Goal: Task Accomplishment & Management: Use online tool/utility

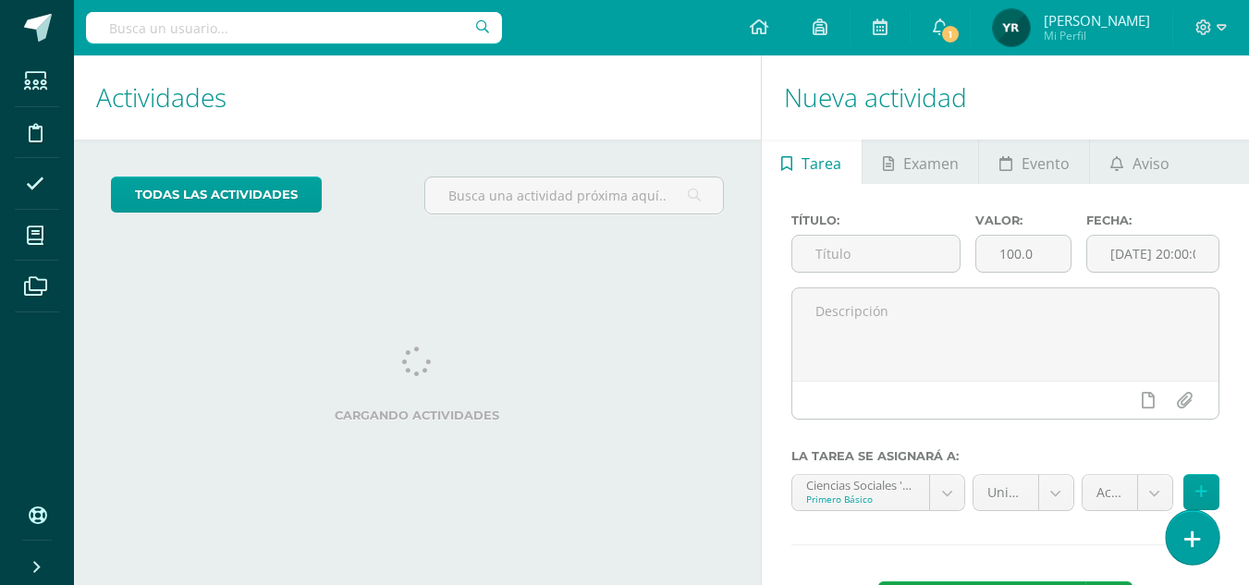
click at [1199, 533] on icon at bounding box center [1193, 539] width 17 height 21
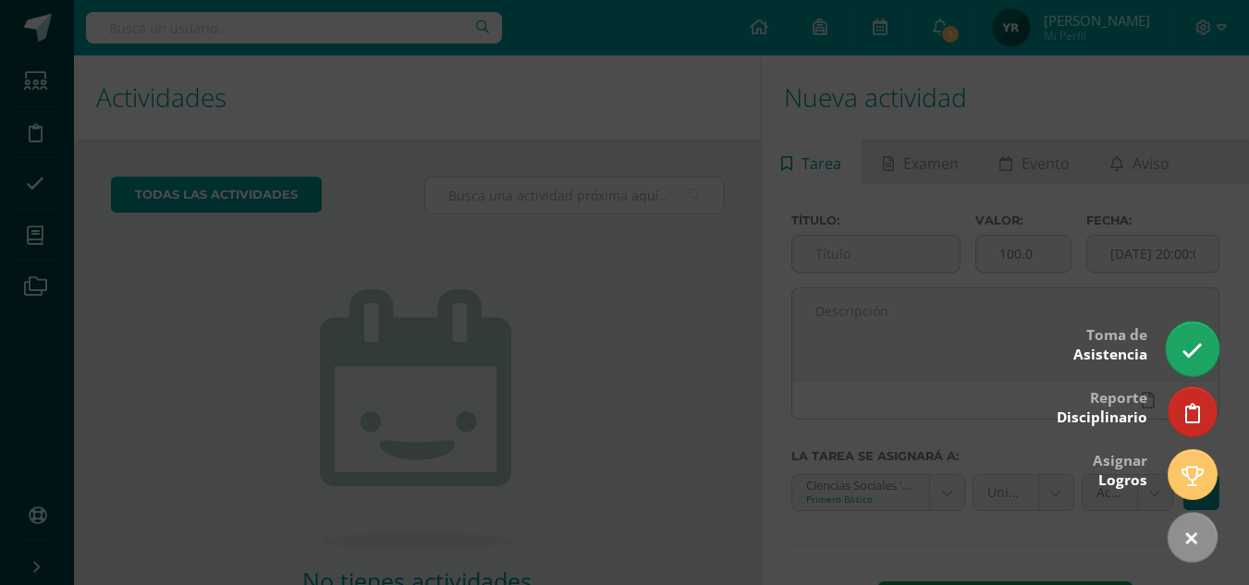
click at [1199, 335] on link at bounding box center [1192, 349] width 53 height 54
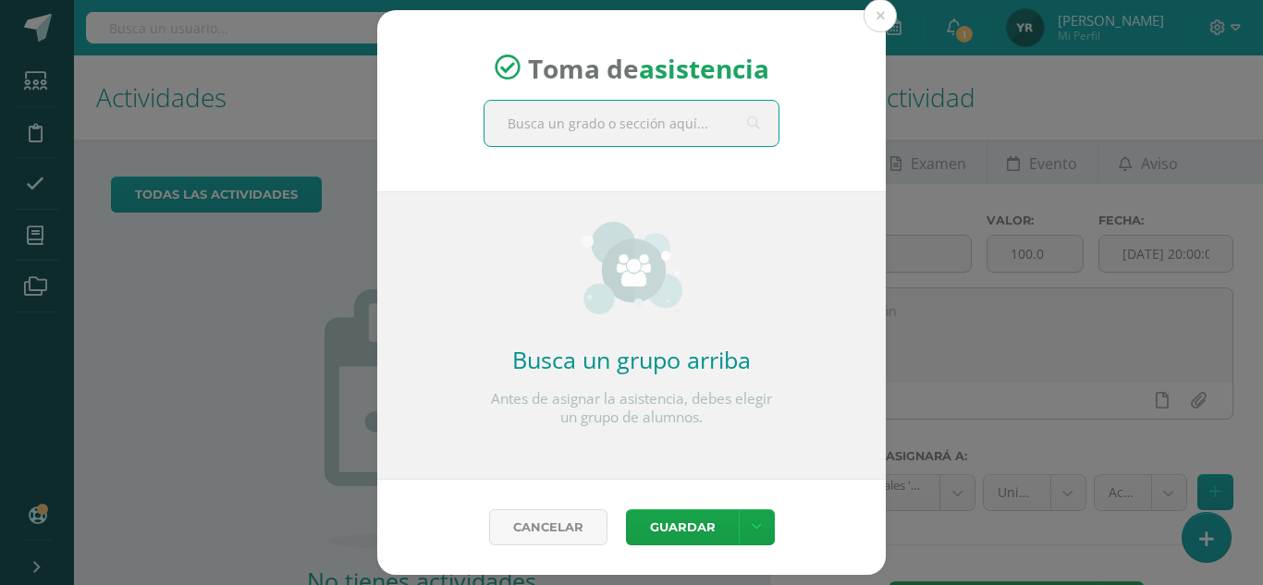
click at [655, 128] on input "text" at bounding box center [632, 123] width 294 height 45
type input "idioma español"
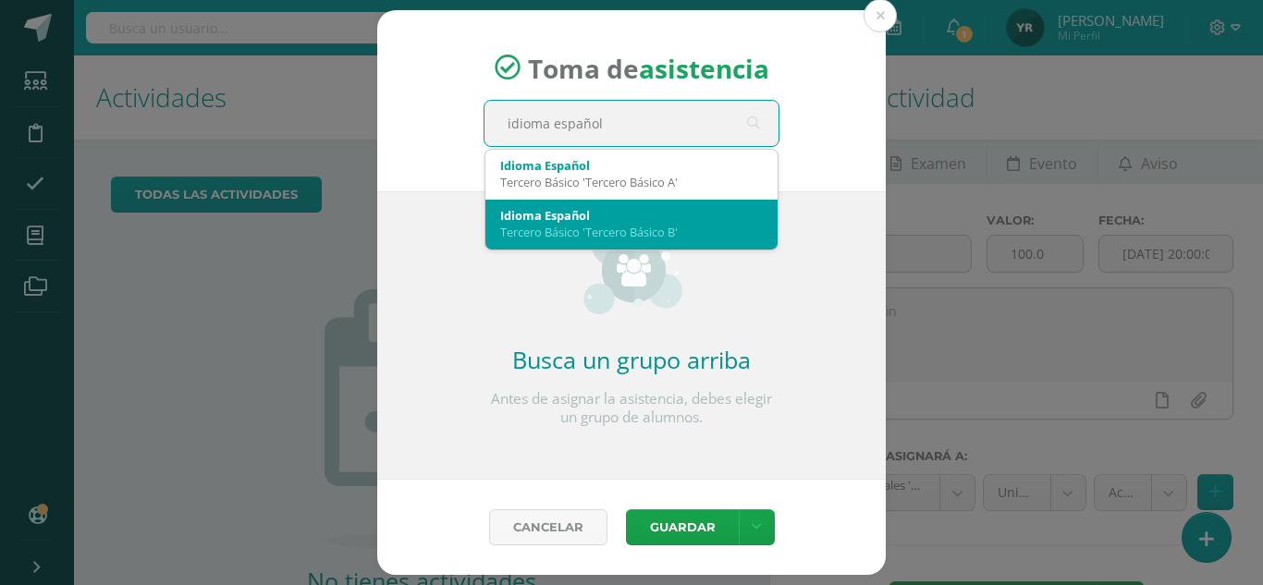
click at [654, 214] on div "Idioma Español" at bounding box center [631, 215] width 263 height 17
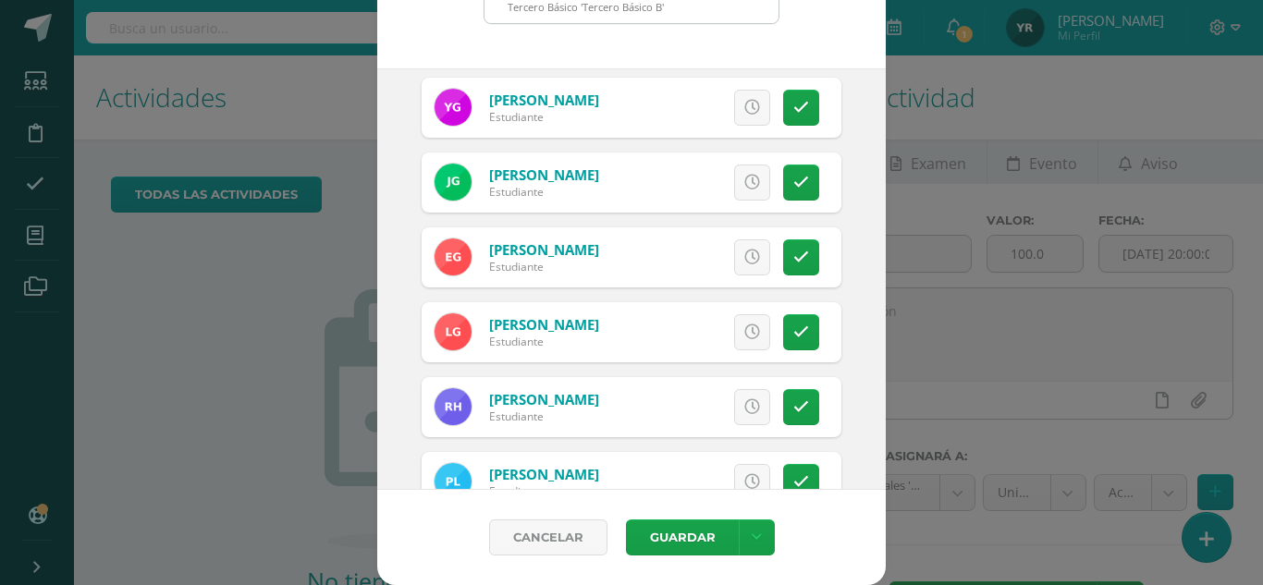
scroll to position [655, 0]
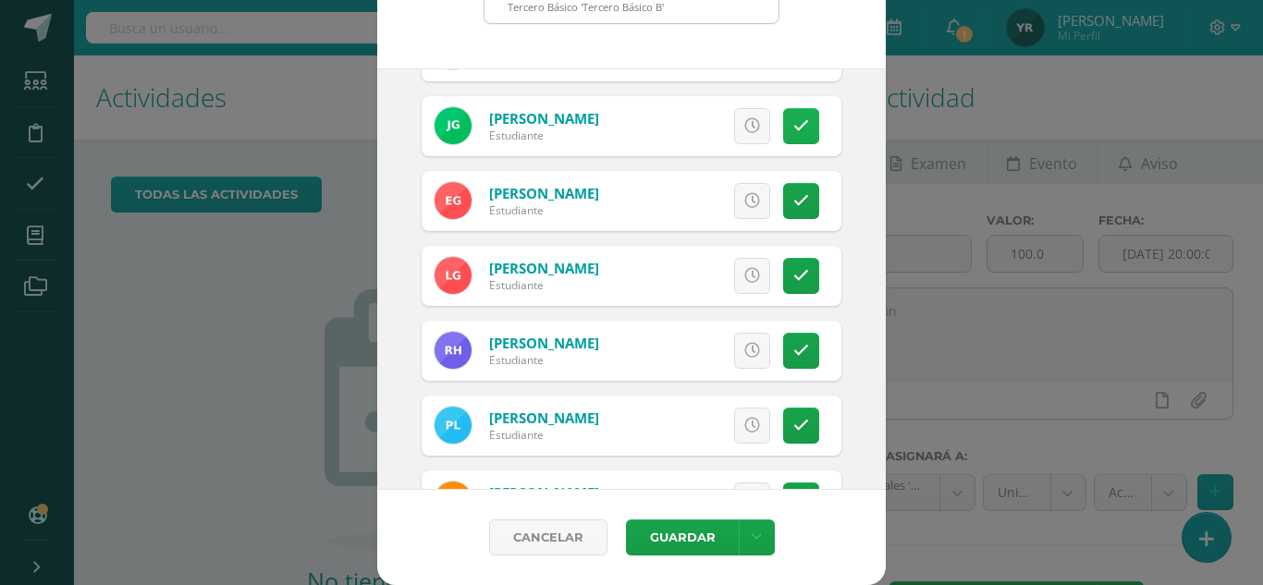
click at [793, 125] on icon at bounding box center [801, 126] width 16 height 16
click at [793, 350] on icon at bounding box center [801, 351] width 16 height 16
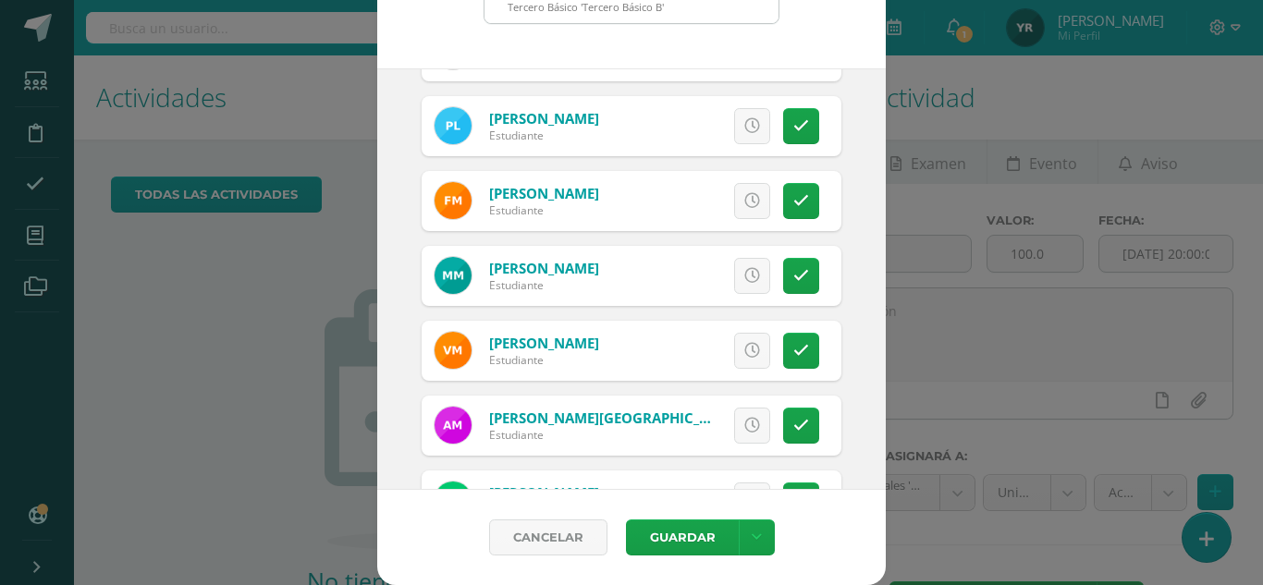
scroll to position [959, 0]
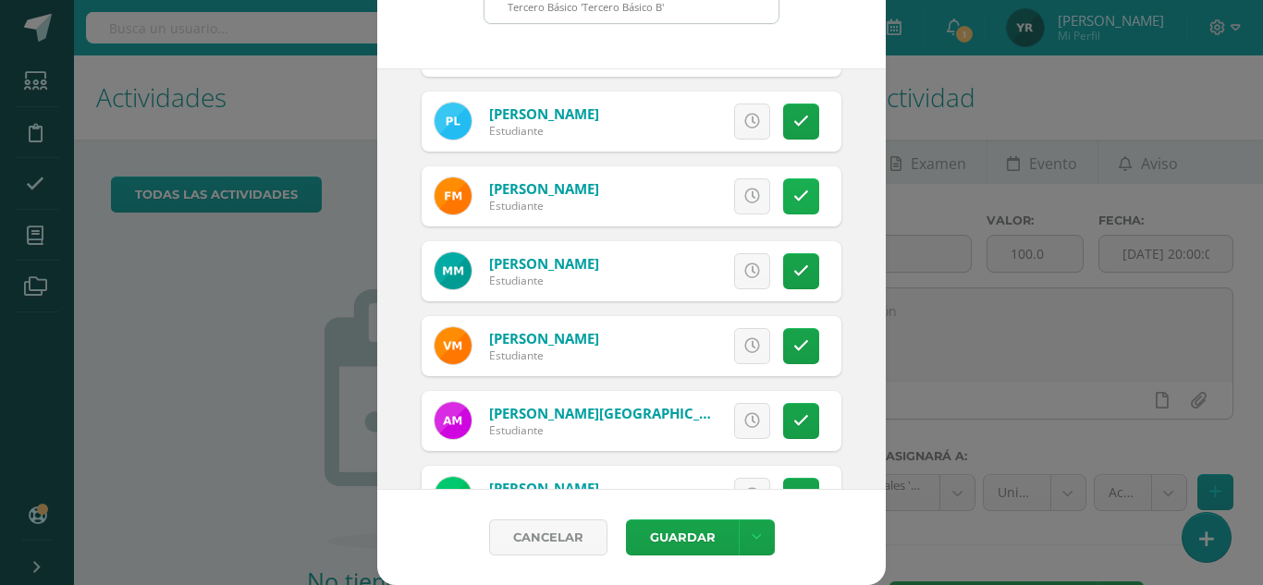
click at [793, 197] on icon at bounding box center [801, 197] width 16 height 16
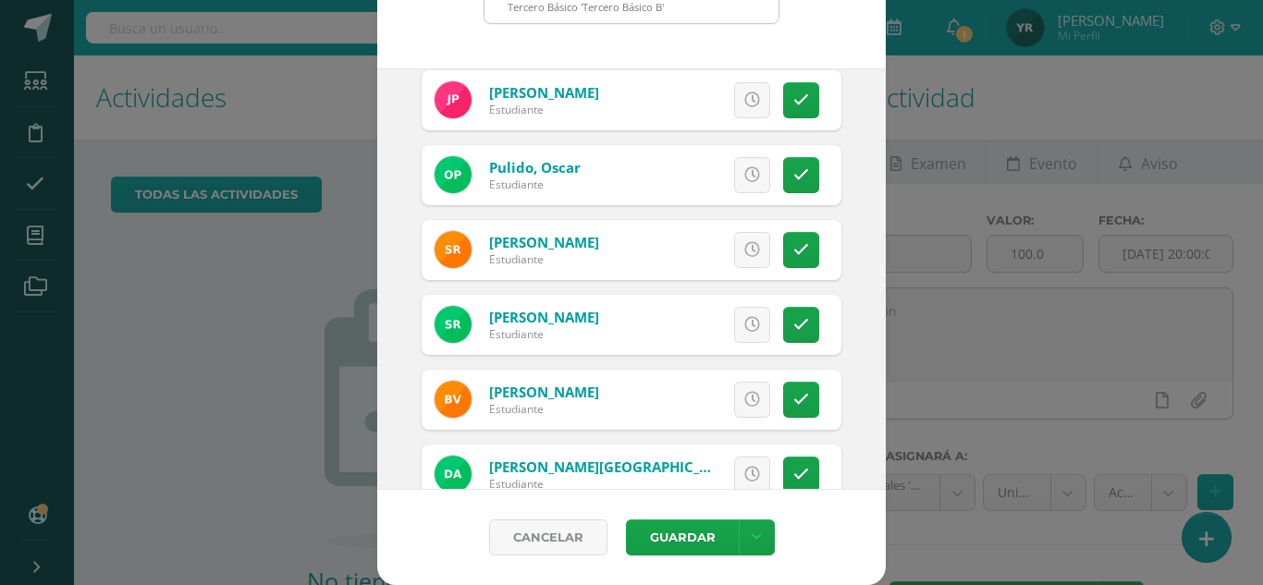
scroll to position [1700, 0]
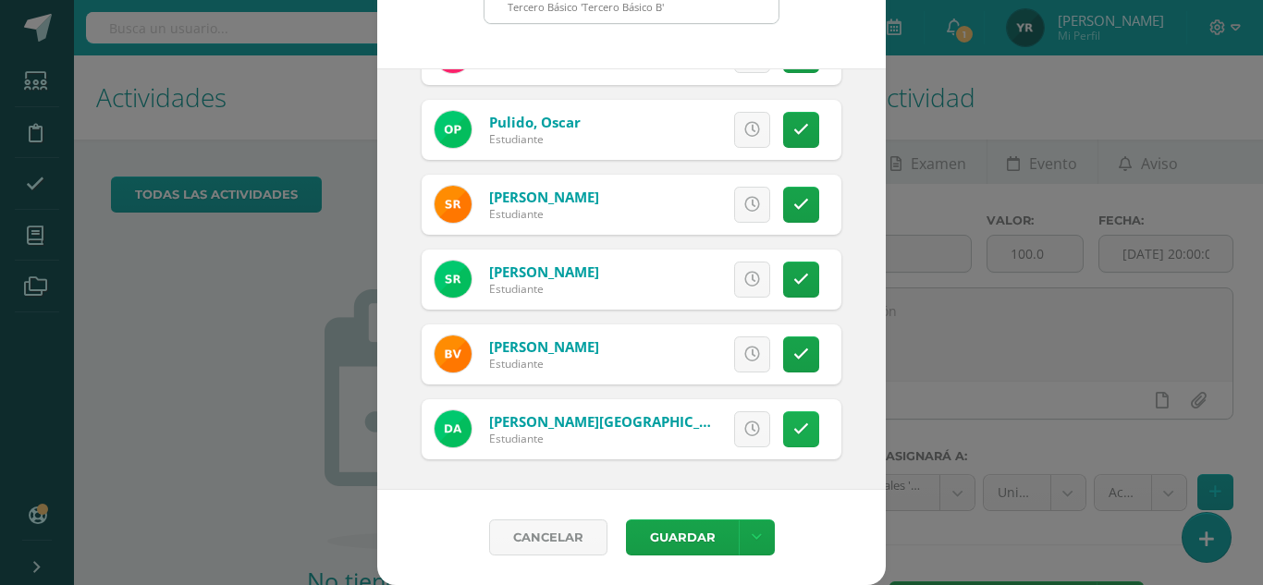
click at [793, 433] on icon at bounding box center [801, 430] width 16 height 16
click at [676, 422] on icon at bounding box center [682, 430] width 12 height 16
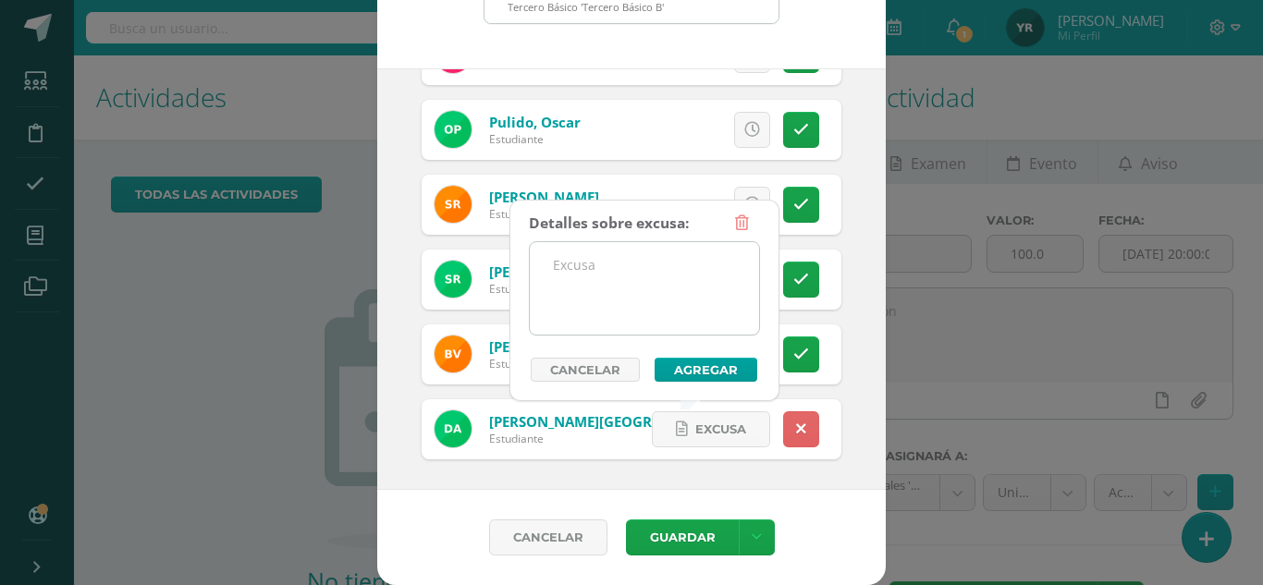
click at [623, 277] on textarea at bounding box center [644, 288] width 229 height 92
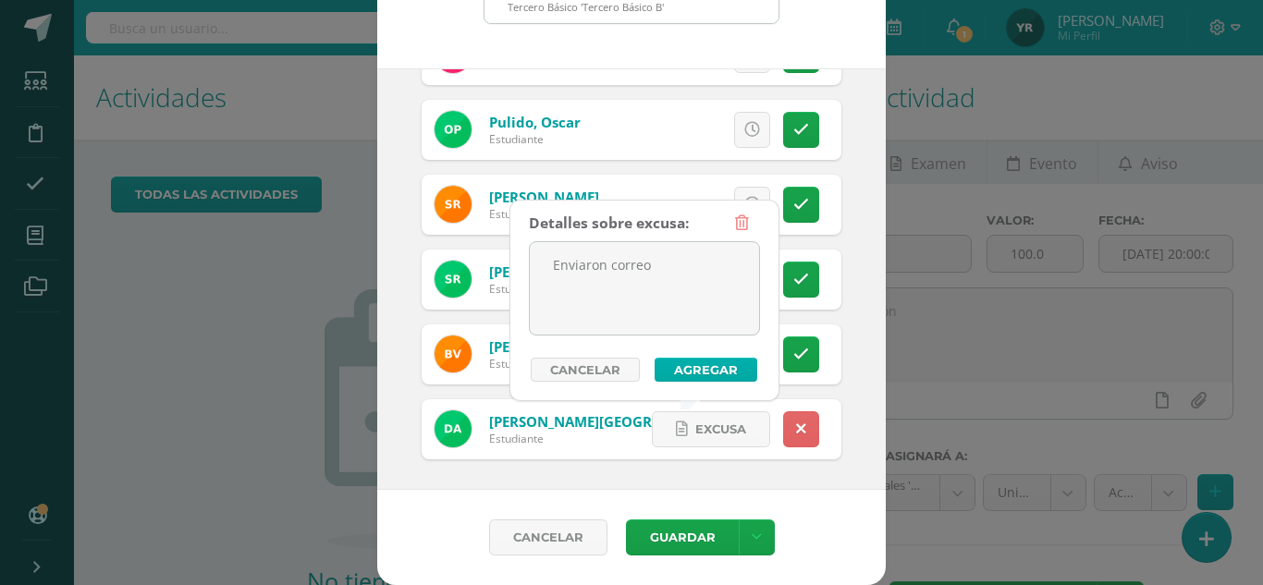
type textarea "Enviaron correo"
click at [677, 367] on button "Agregar" at bounding box center [706, 370] width 103 height 24
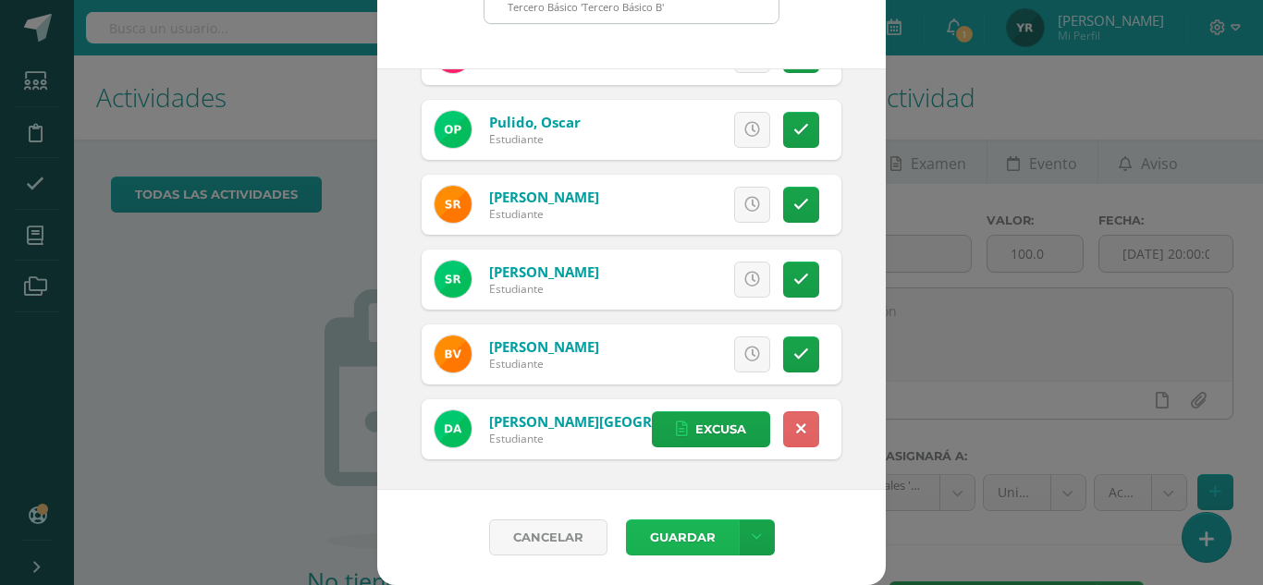
click at [667, 535] on button "Guardar" at bounding box center [682, 538] width 113 height 36
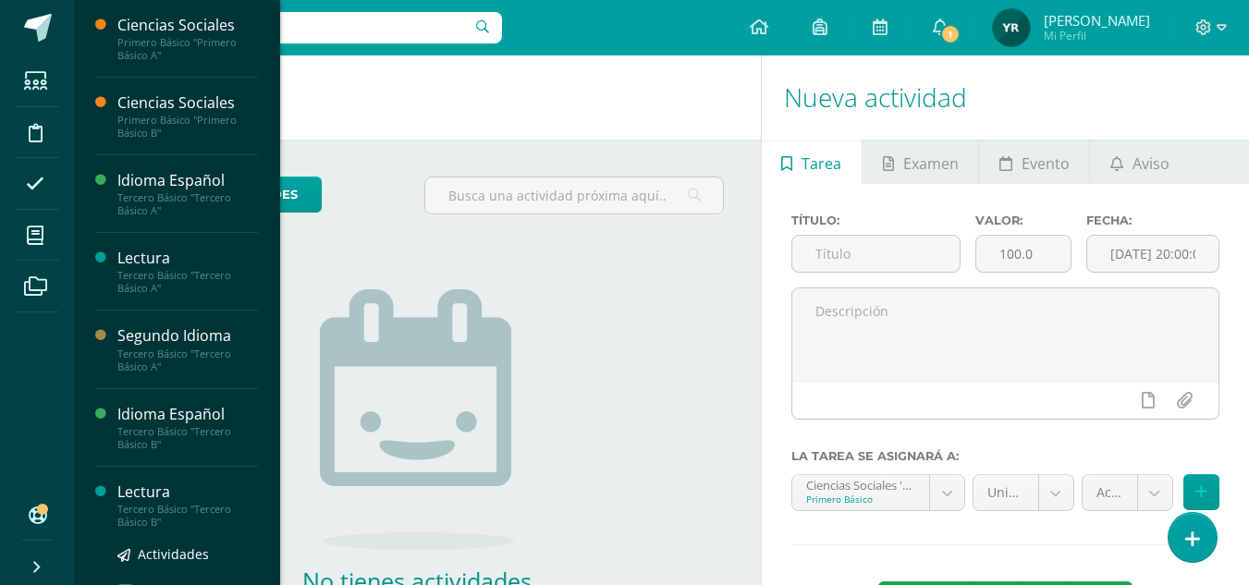
click at [155, 509] on div "Tercero Básico "Tercero Básico B"" at bounding box center [187, 516] width 141 height 26
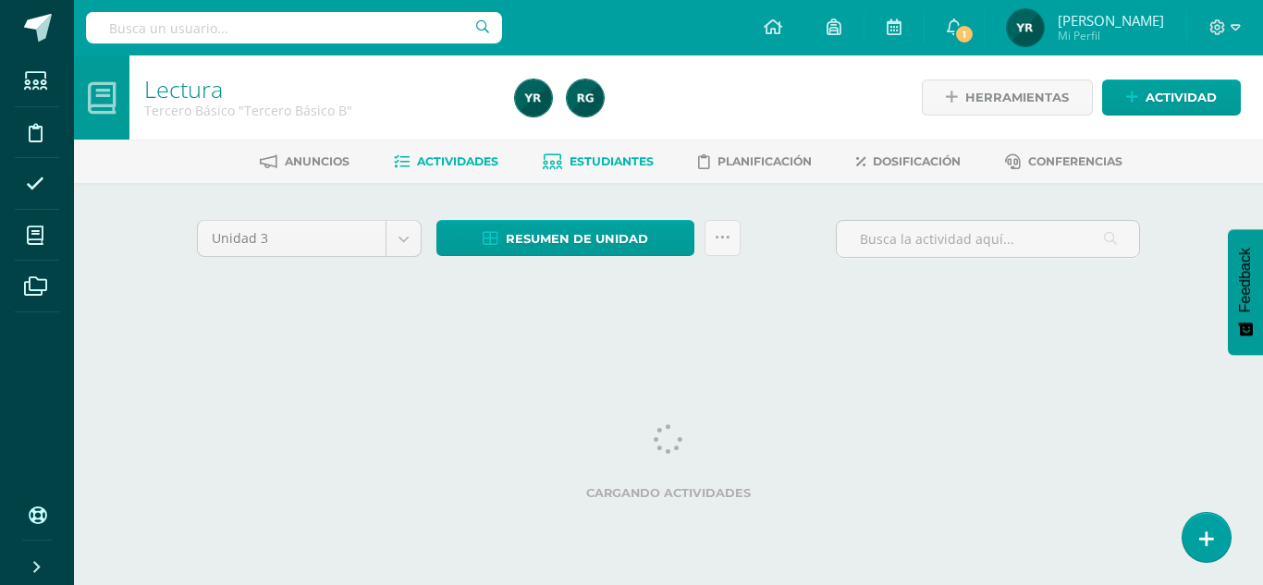
click at [612, 157] on span "Estudiantes" at bounding box center [612, 161] width 84 height 14
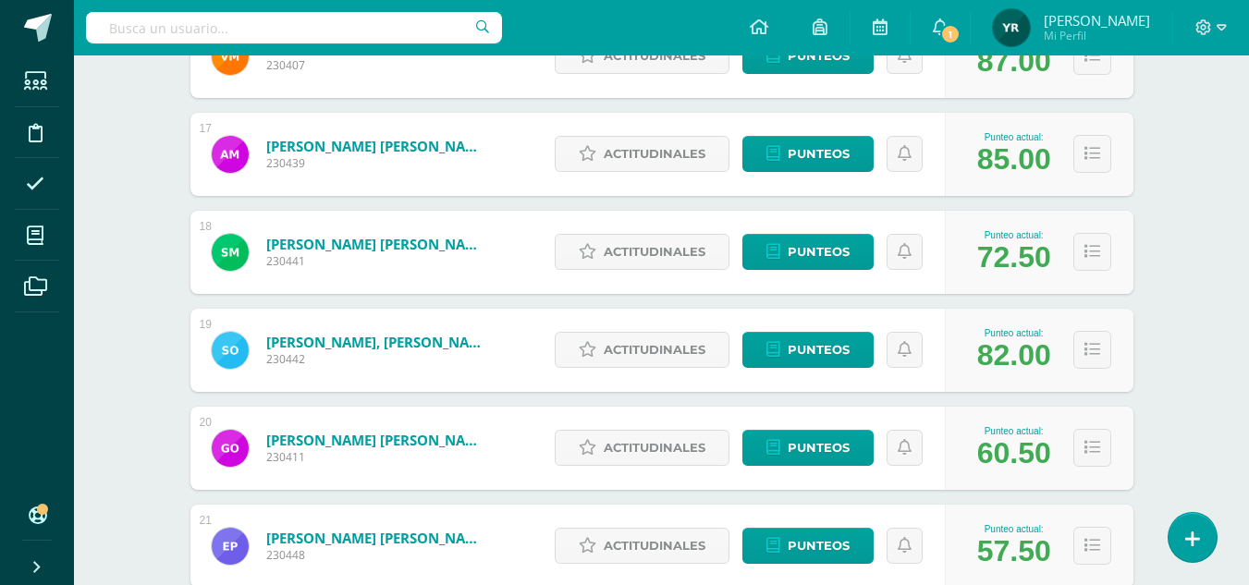
scroll to position [1805, 0]
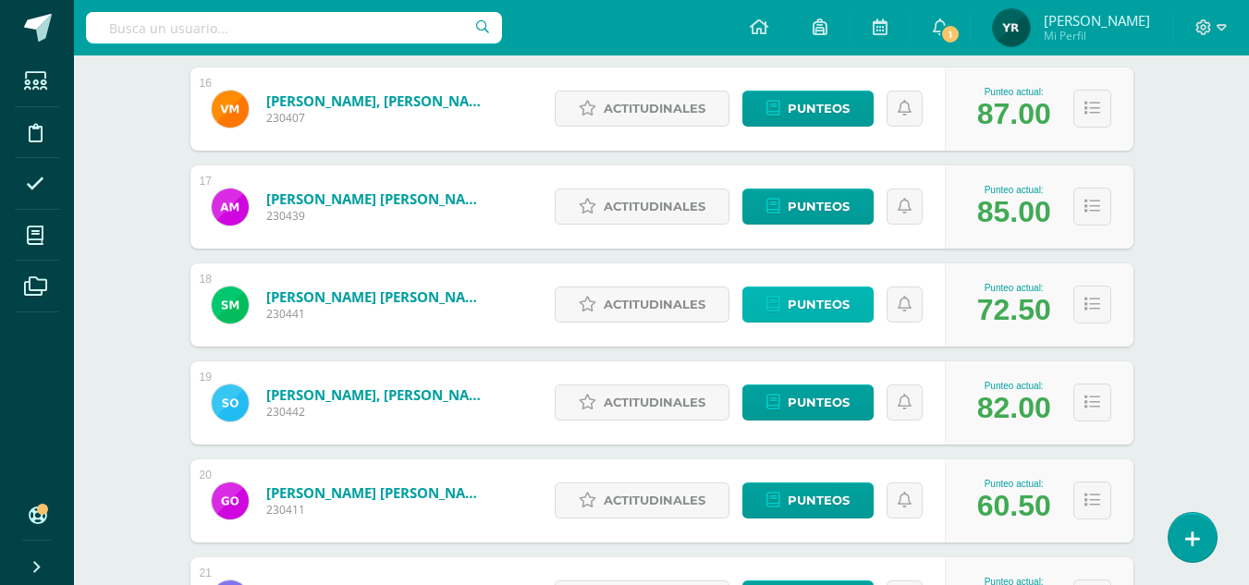
click at [826, 312] on span "Punteos" at bounding box center [819, 305] width 62 height 34
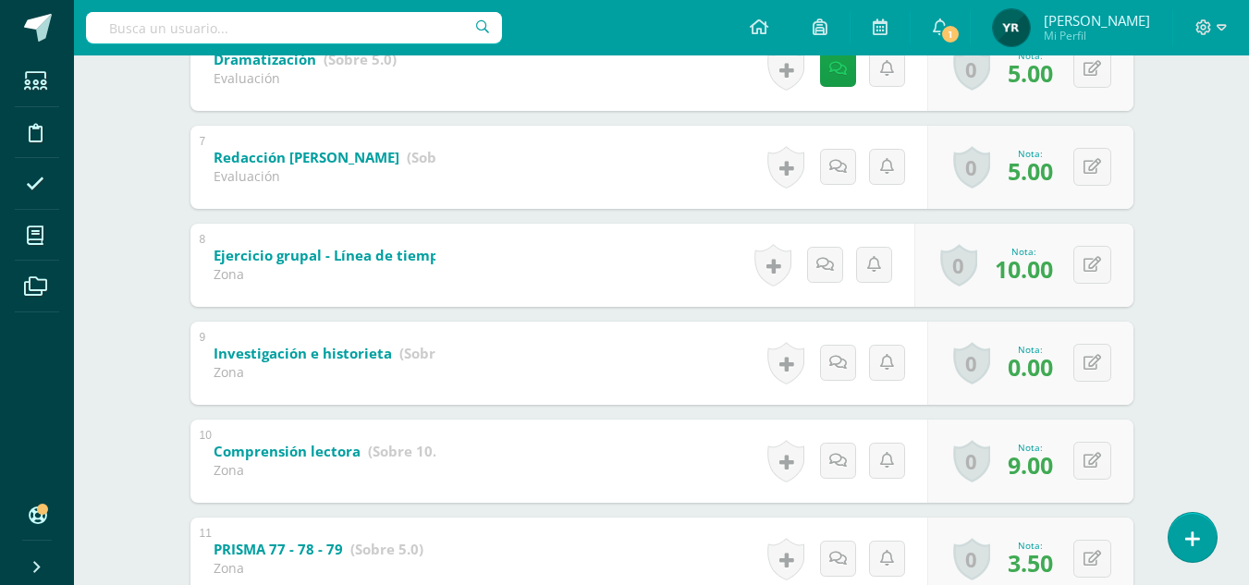
scroll to position [1161, 0]
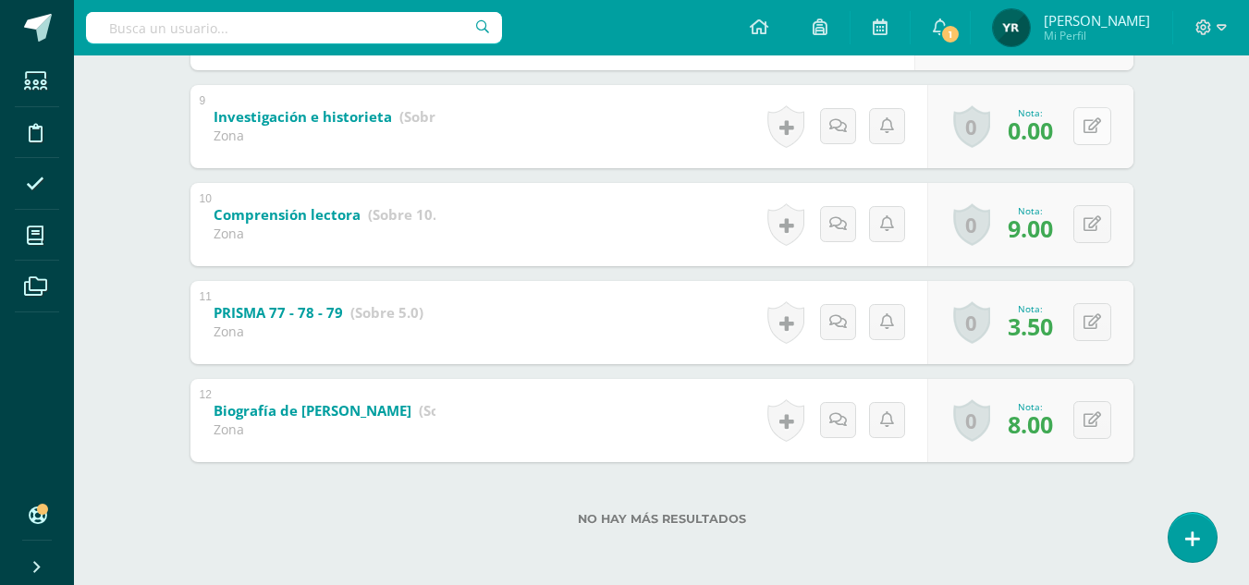
click at [1092, 129] on button at bounding box center [1093, 126] width 38 height 38
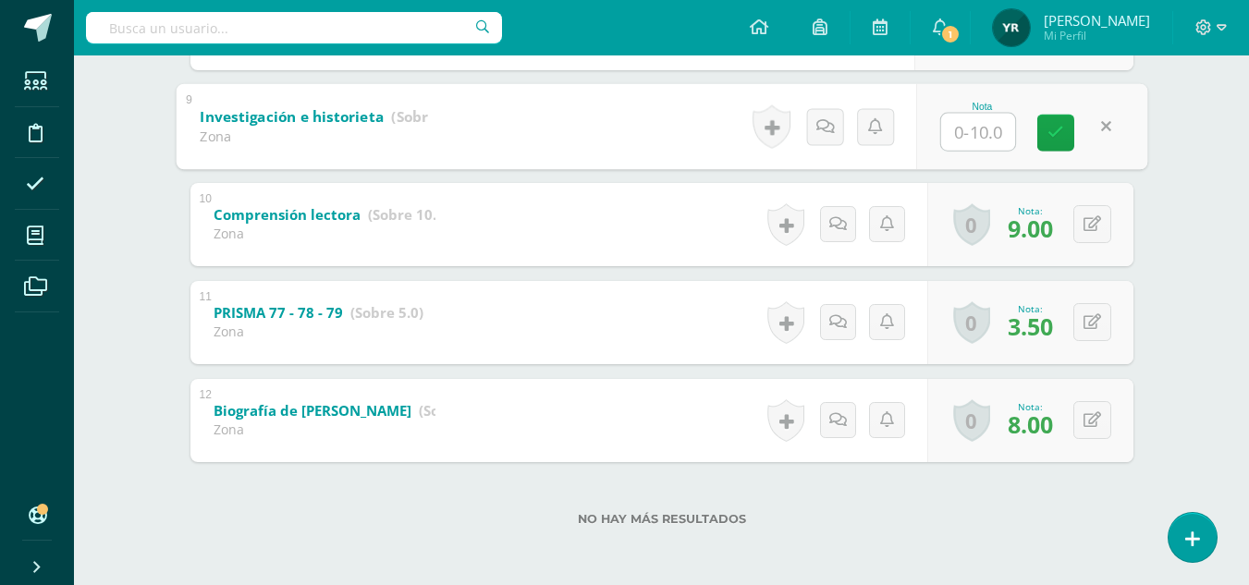
type input "5"
click at [1045, 147] on link at bounding box center [1056, 132] width 37 height 37
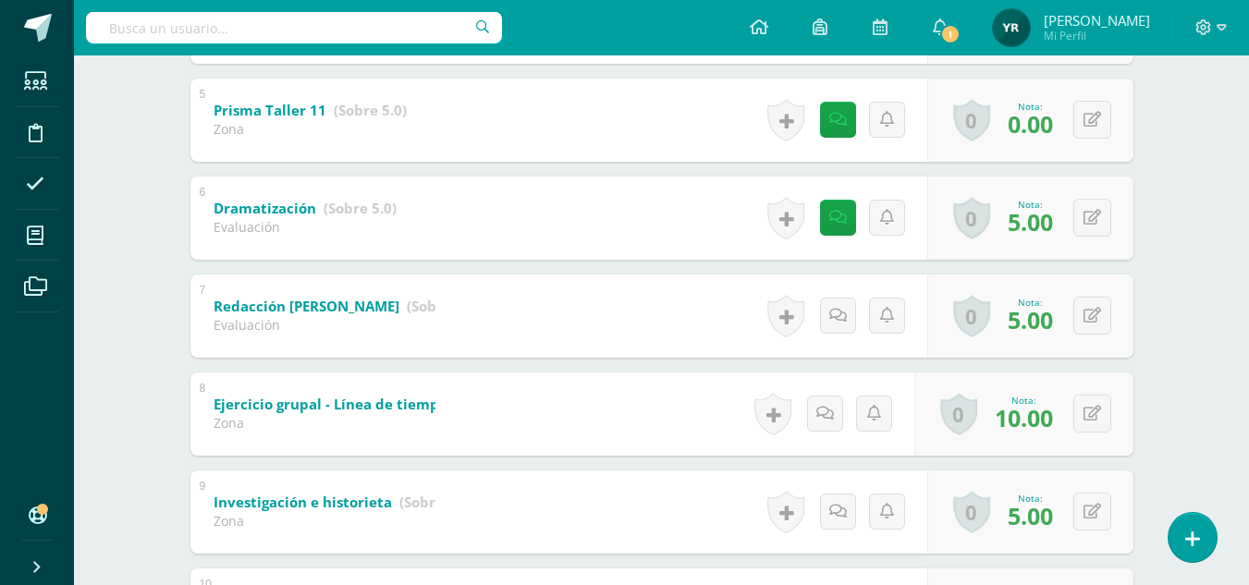
scroll to position [768, 0]
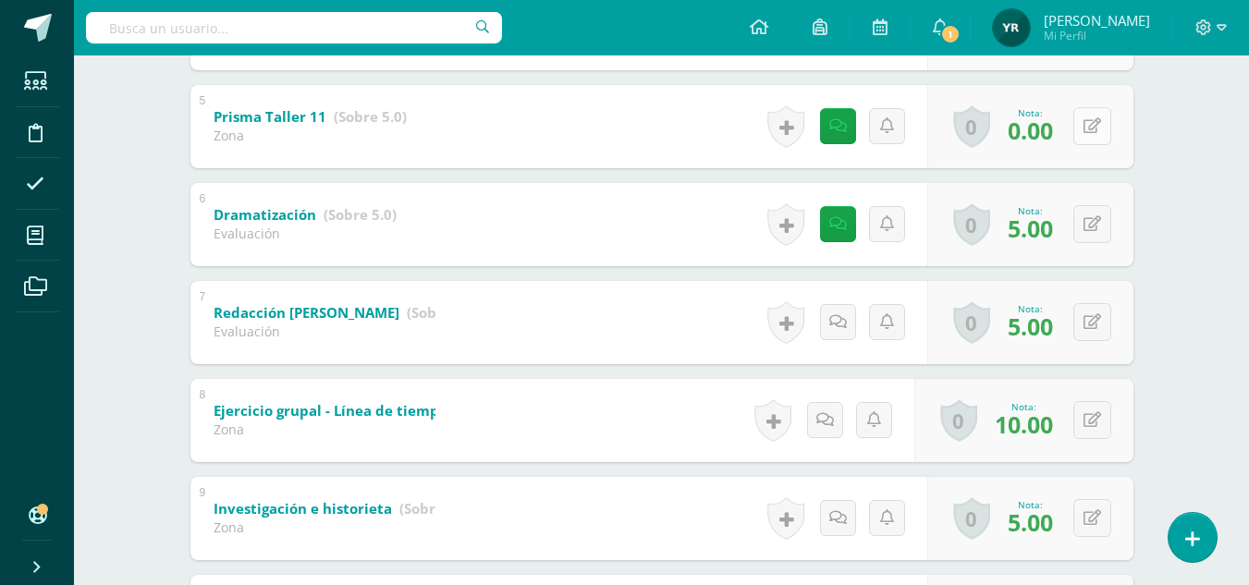
click at [1091, 133] on button at bounding box center [1093, 126] width 38 height 38
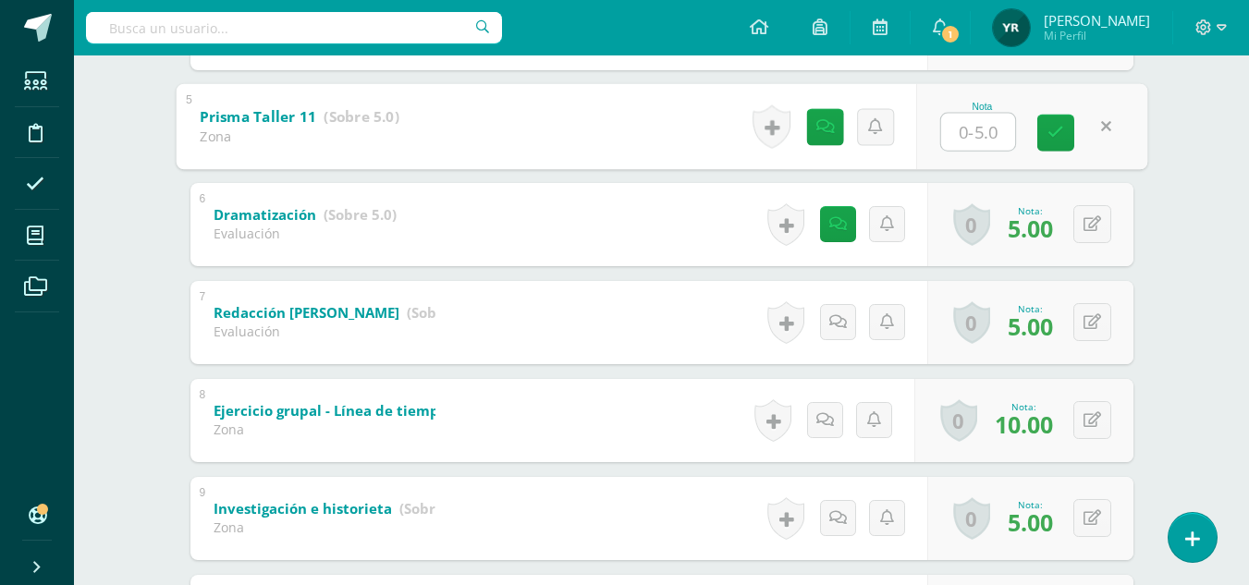
type input "1"
click at [1051, 141] on icon at bounding box center [1056, 133] width 17 height 16
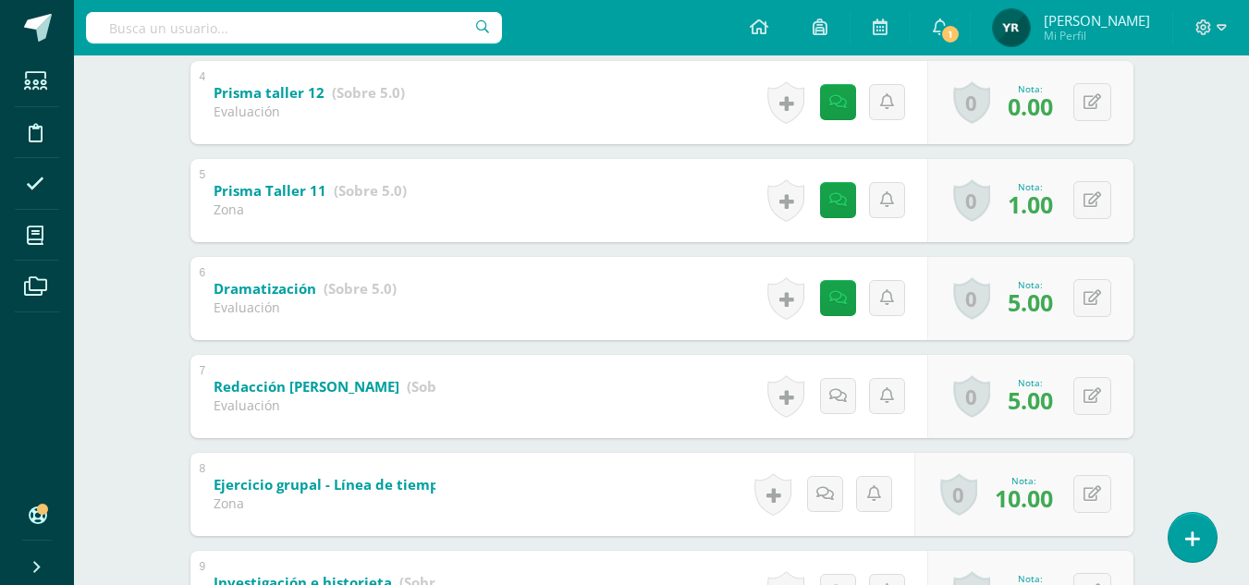
scroll to position [633, 0]
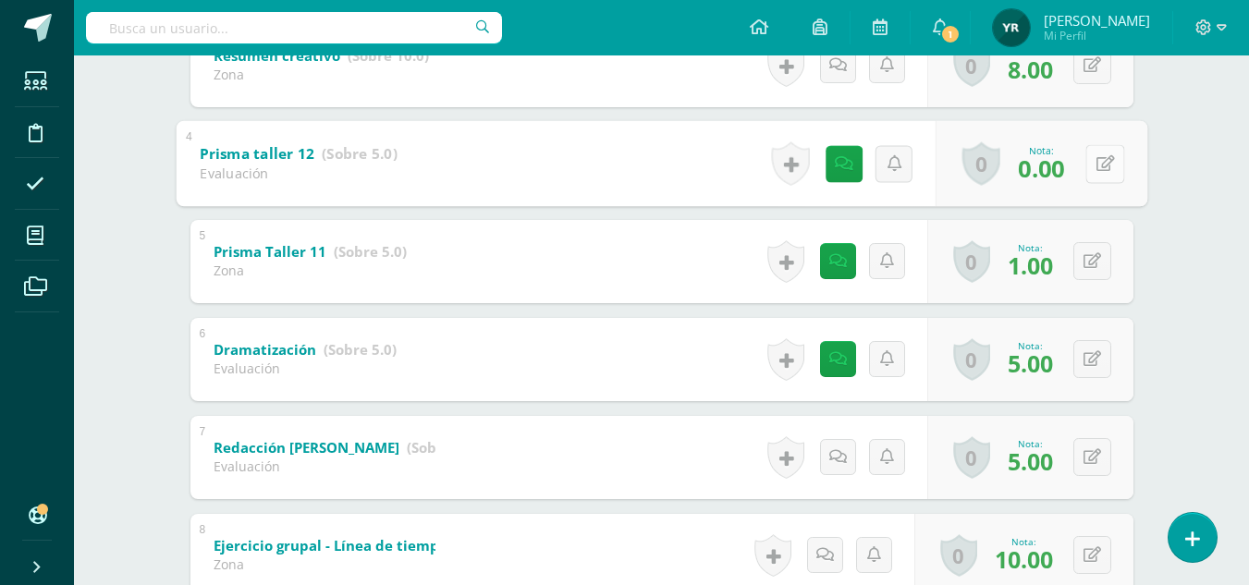
click at [1086, 167] on button at bounding box center [1105, 163] width 39 height 39
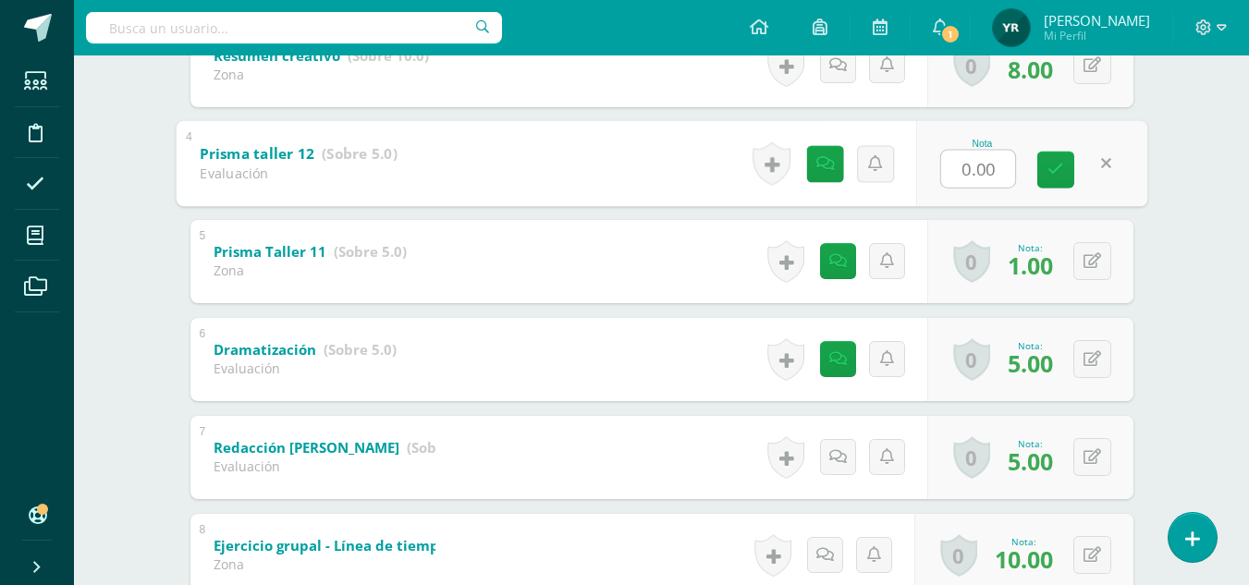
type input "5"
click at [1052, 171] on icon at bounding box center [1056, 170] width 17 height 16
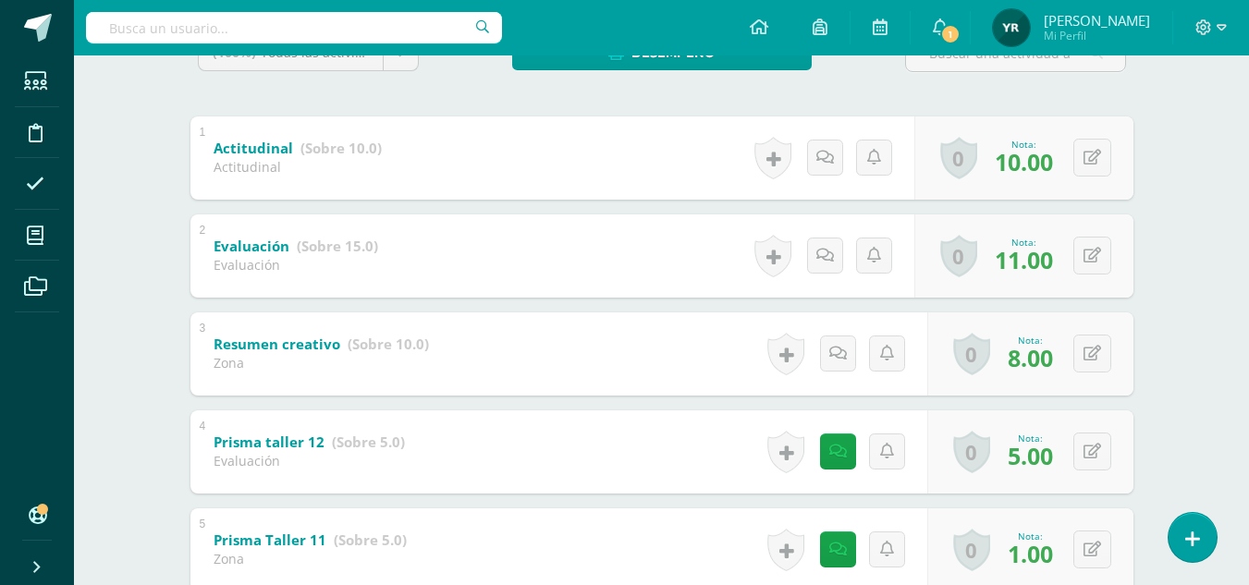
scroll to position [0, 0]
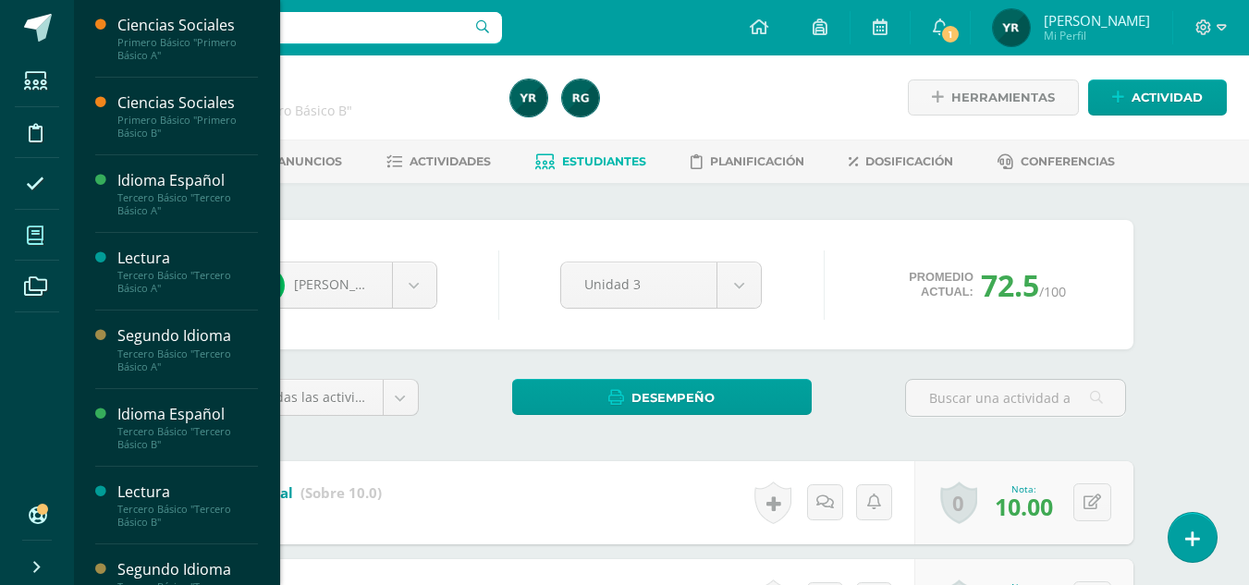
click at [26, 233] on span at bounding box center [36, 236] width 42 height 42
